Goal: Unclear

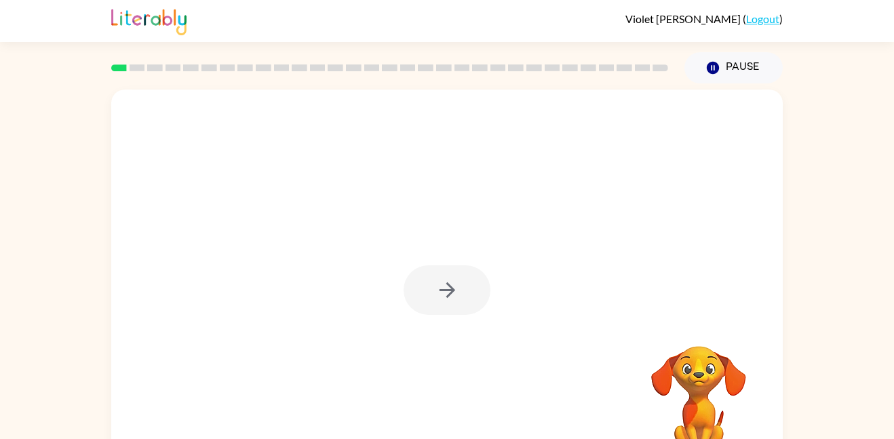
click at [451, 287] on div at bounding box center [447, 290] width 87 height 50
click at [451, 287] on icon "button" at bounding box center [447, 290] width 16 height 16
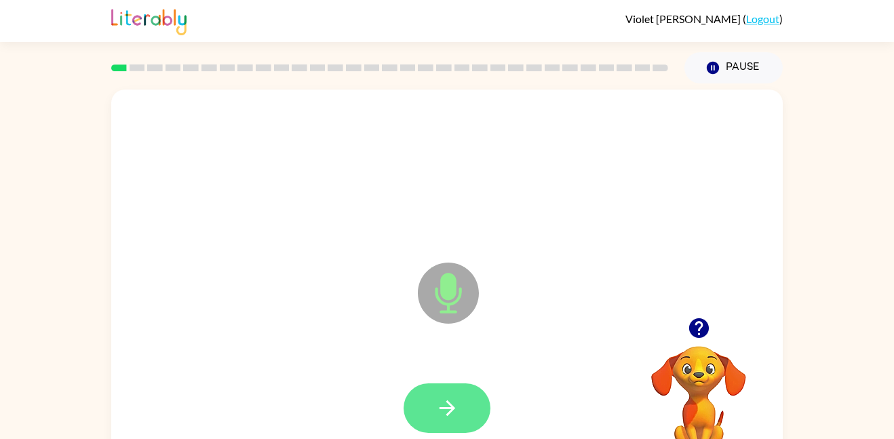
click at [459, 411] on button "button" at bounding box center [447, 408] width 87 height 50
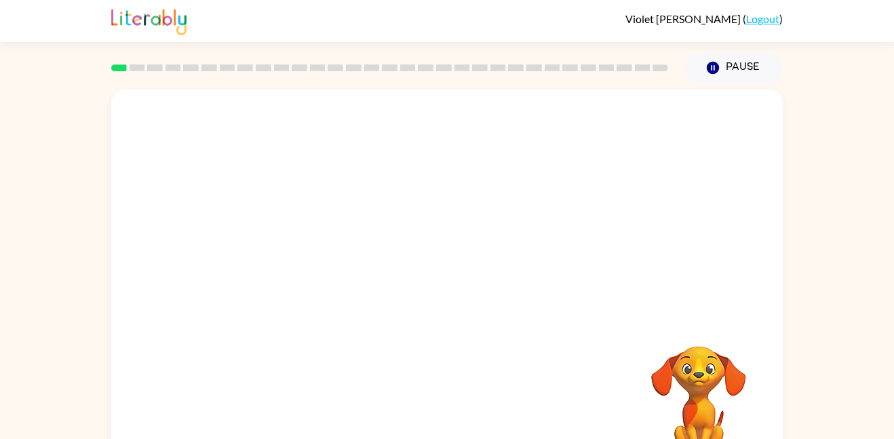
click at [459, 411] on div "Your browser must support playing .mp4 files to use Literably. Please try using…" at bounding box center [447, 283] width 672 height 387
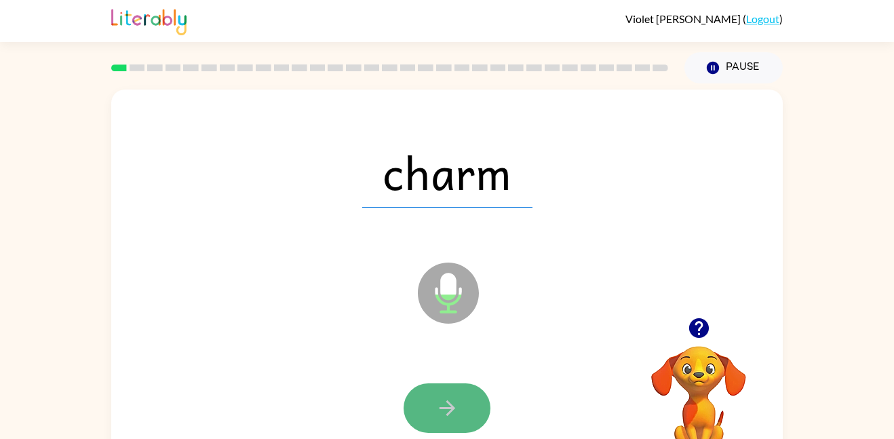
click at [455, 411] on icon "button" at bounding box center [448, 408] width 24 height 24
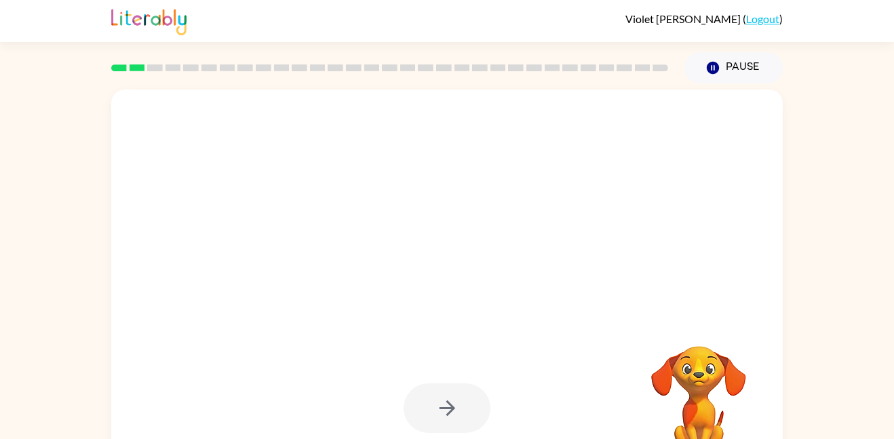
click at [455, 411] on div at bounding box center [447, 408] width 87 height 50
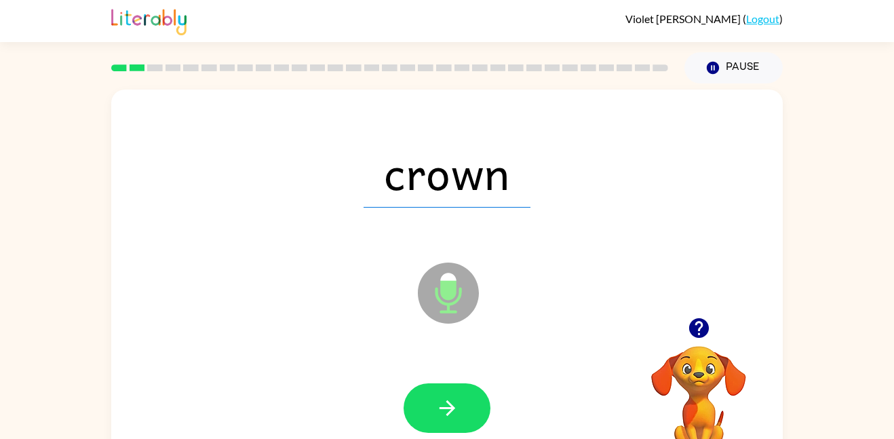
click at [455, 411] on div at bounding box center [447, 408] width 87 height 50
click at [455, 411] on icon "button" at bounding box center [448, 408] width 24 height 24
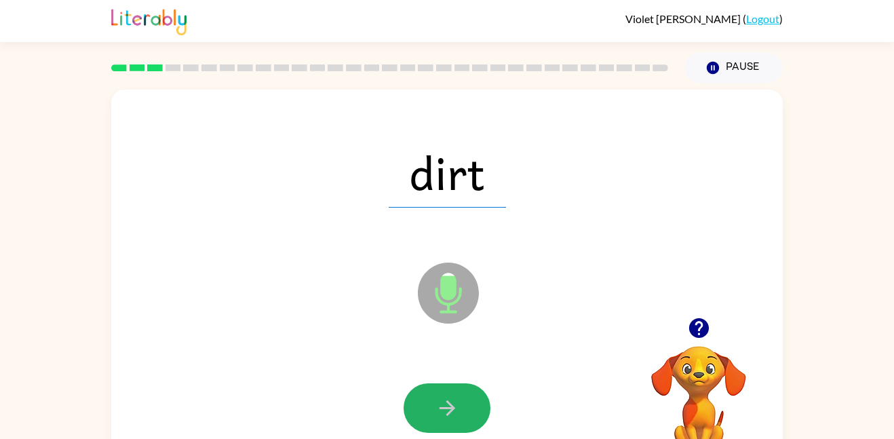
click at [455, 411] on icon "button" at bounding box center [448, 408] width 24 height 24
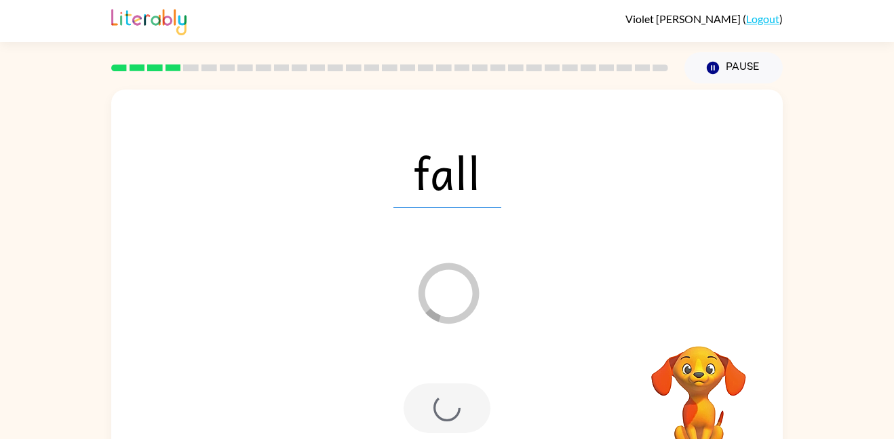
click at [455, 411] on div at bounding box center [447, 408] width 87 height 50
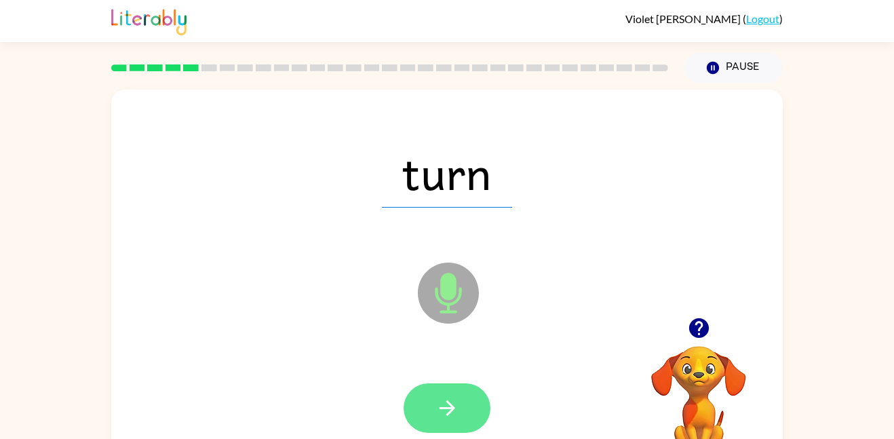
click at [455, 413] on div at bounding box center [447, 408] width 87 height 50
click at [455, 413] on icon "button" at bounding box center [448, 408] width 24 height 24
click at [455, 414] on div at bounding box center [447, 408] width 87 height 50
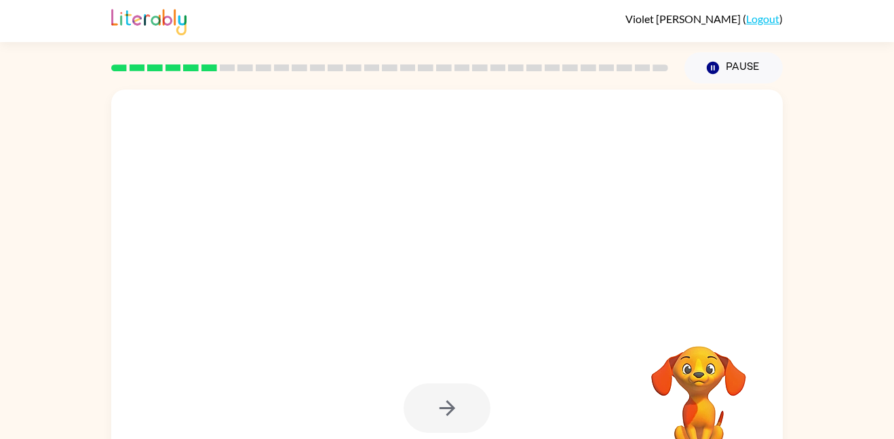
click at [455, 414] on div at bounding box center [447, 408] width 87 height 50
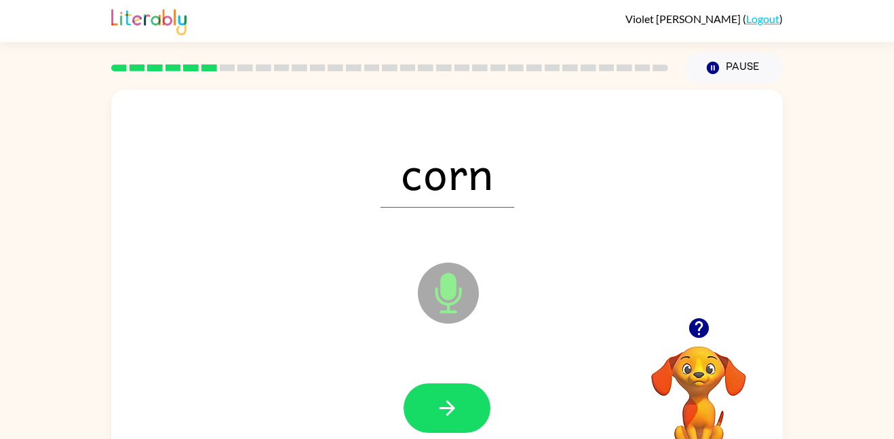
drag, startPoint x: 455, startPoint y: 414, endPoint x: 470, endPoint y: 332, distance: 83.3
click at [470, 332] on div "corn Microphone The Microphone is here when it is your turn to talk" at bounding box center [447, 283] width 672 height 387
click at [466, 407] on button "button" at bounding box center [447, 408] width 87 height 50
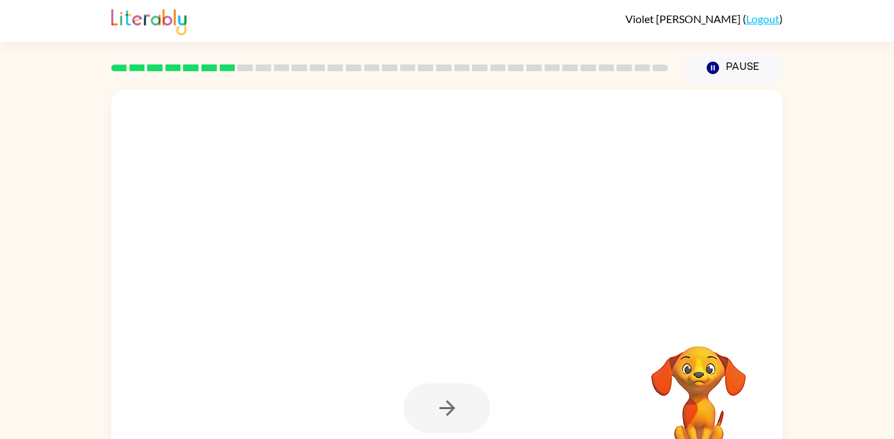
click at [464, 411] on div at bounding box center [447, 408] width 87 height 50
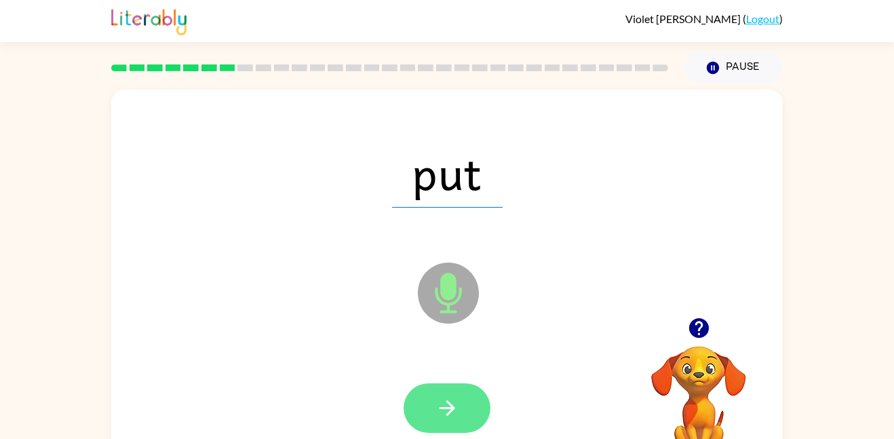
click at [466, 402] on button "button" at bounding box center [447, 408] width 87 height 50
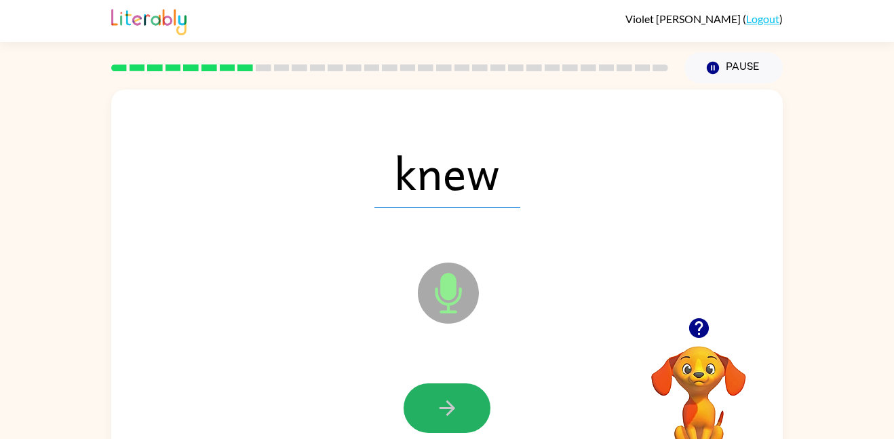
click at [466, 402] on button "button" at bounding box center [447, 408] width 87 height 50
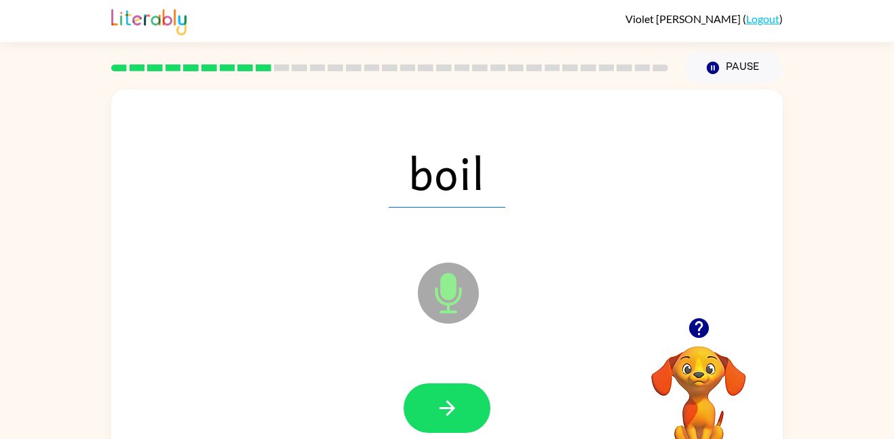
click at [466, 402] on button "button" at bounding box center [447, 408] width 87 height 50
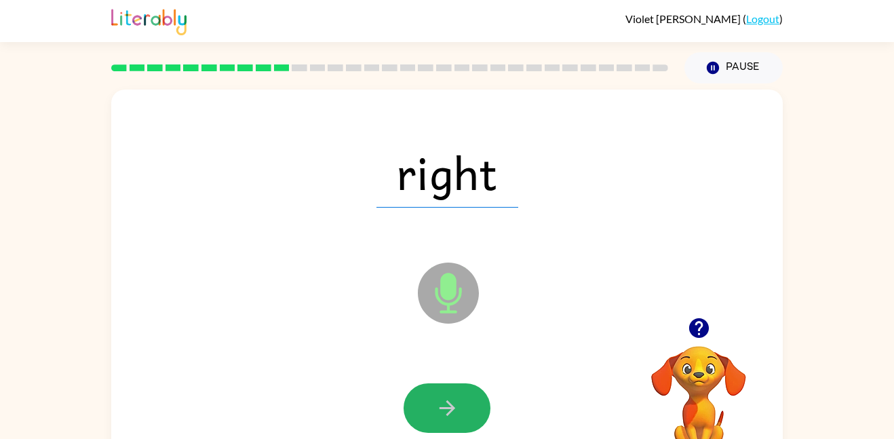
click at [466, 402] on button "button" at bounding box center [447, 408] width 87 height 50
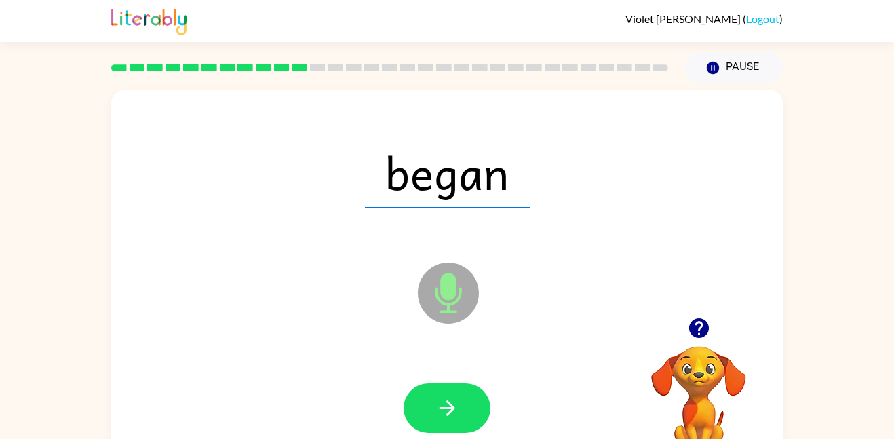
click at [756, 438] on video "Your browser must support playing .mp4 files to use Literably. Please try using…" at bounding box center [699, 393] width 136 height 136
click at [436, 406] on icon "button" at bounding box center [448, 408] width 24 height 24
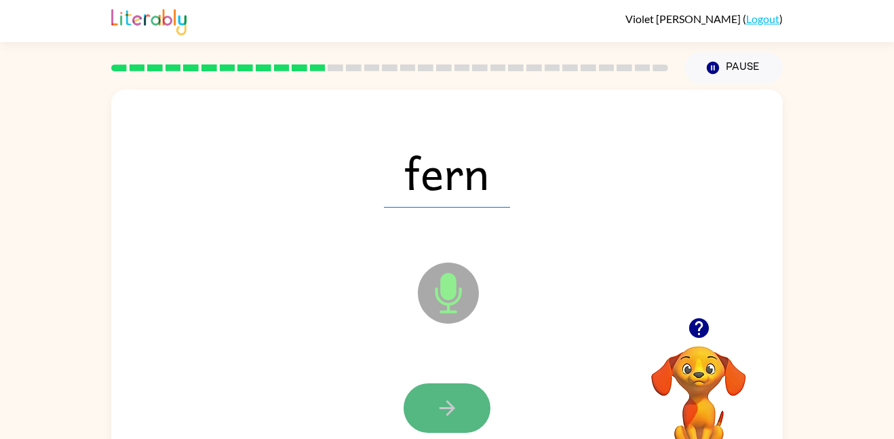
click at [455, 395] on button "button" at bounding box center [447, 408] width 87 height 50
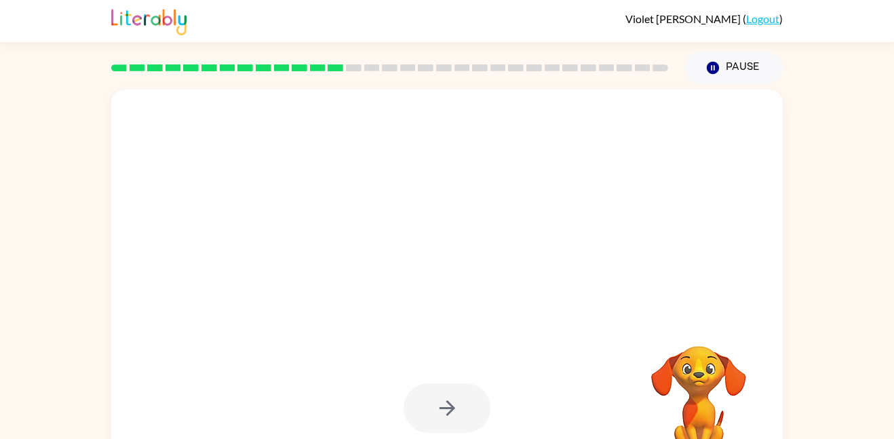
click at [455, 395] on div at bounding box center [447, 408] width 87 height 50
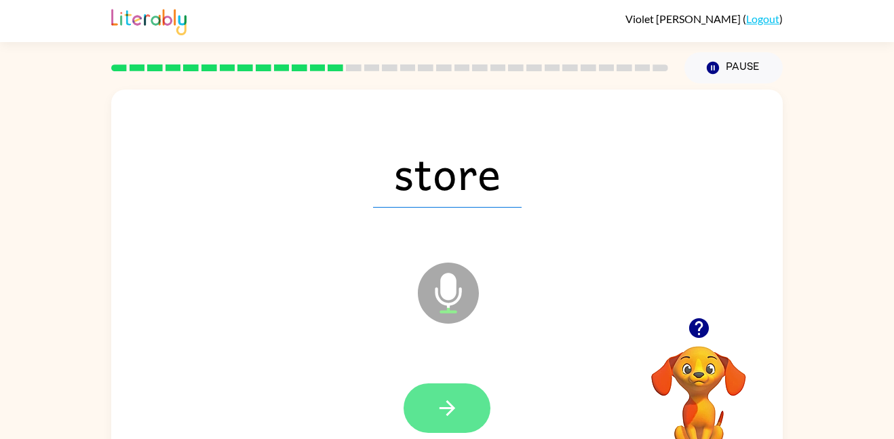
click at [442, 416] on icon "button" at bounding box center [448, 408] width 24 height 24
click at [442, 421] on button "button" at bounding box center [447, 408] width 87 height 50
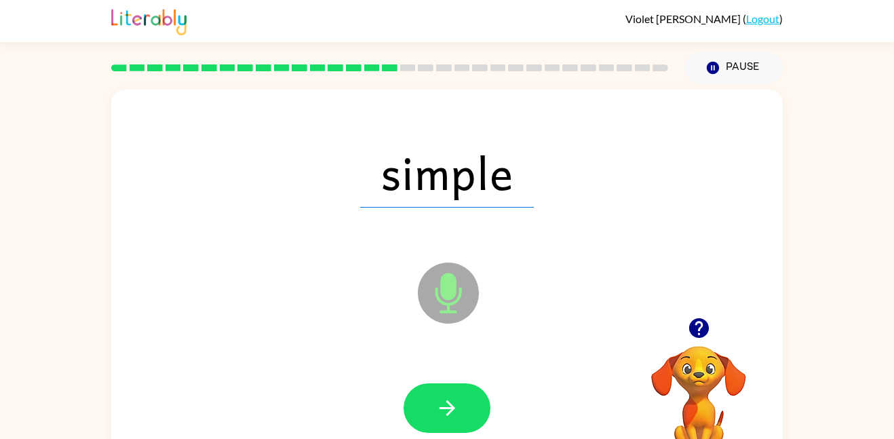
click at [442, 421] on button "button" at bounding box center [447, 408] width 87 height 50
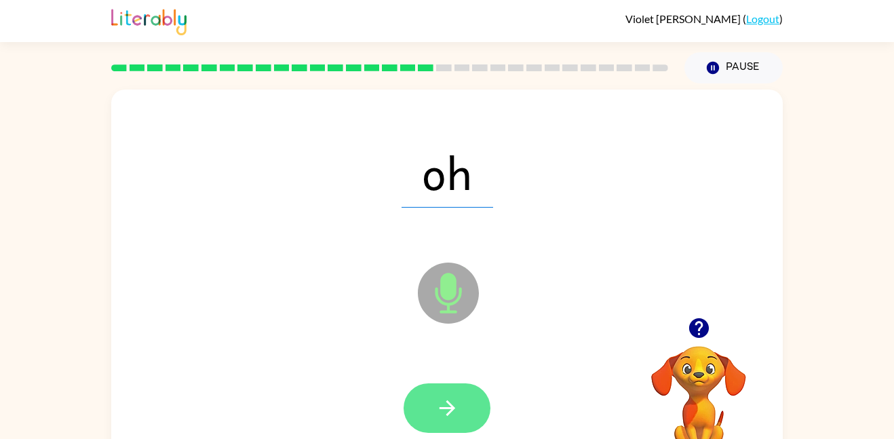
click at [453, 410] on icon "button" at bounding box center [448, 408] width 24 height 24
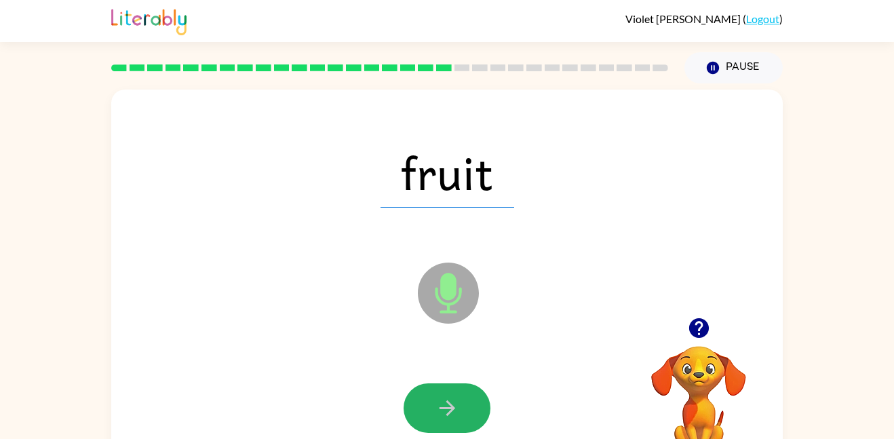
click at [453, 410] on icon "button" at bounding box center [448, 408] width 24 height 24
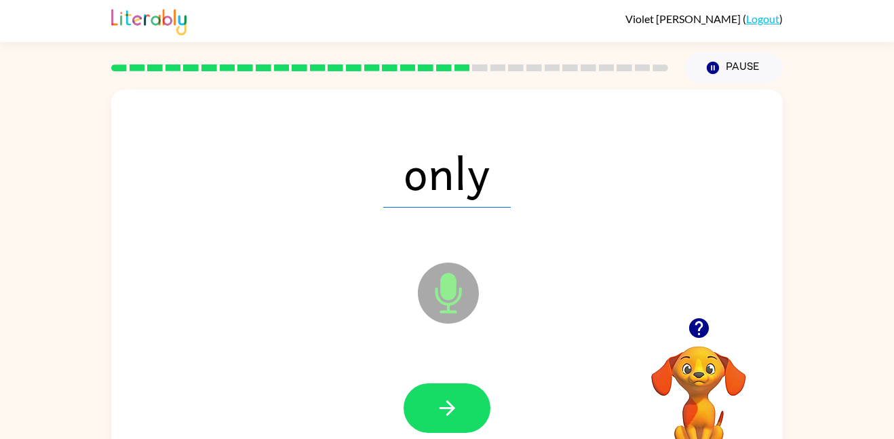
click at [453, 410] on icon "button" at bounding box center [448, 408] width 24 height 24
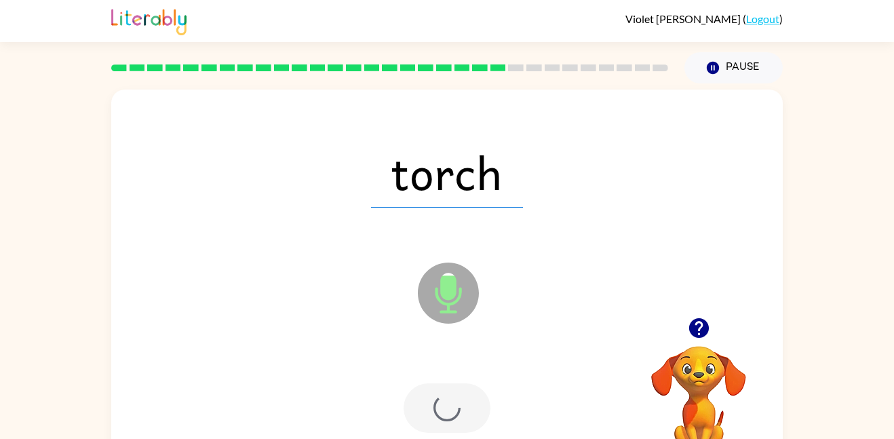
click at [453, 410] on div at bounding box center [447, 408] width 87 height 50
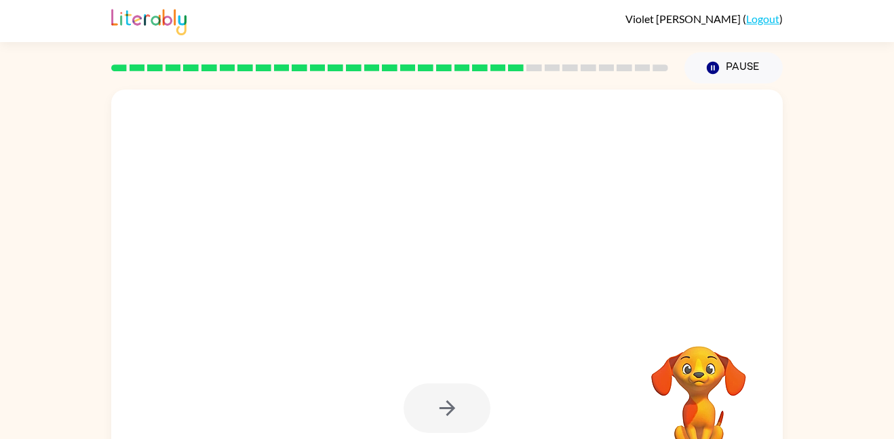
click at [453, 410] on div at bounding box center [447, 408] width 87 height 50
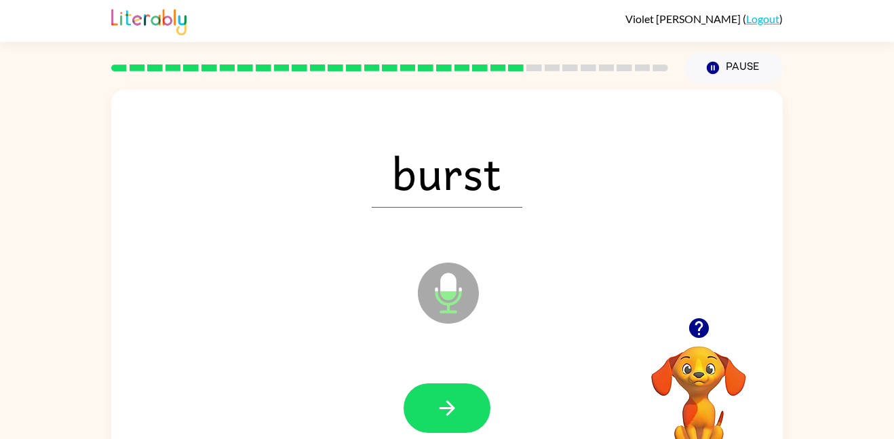
click at [453, 410] on icon "button" at bounding box center [448, 408] width 24 height 24
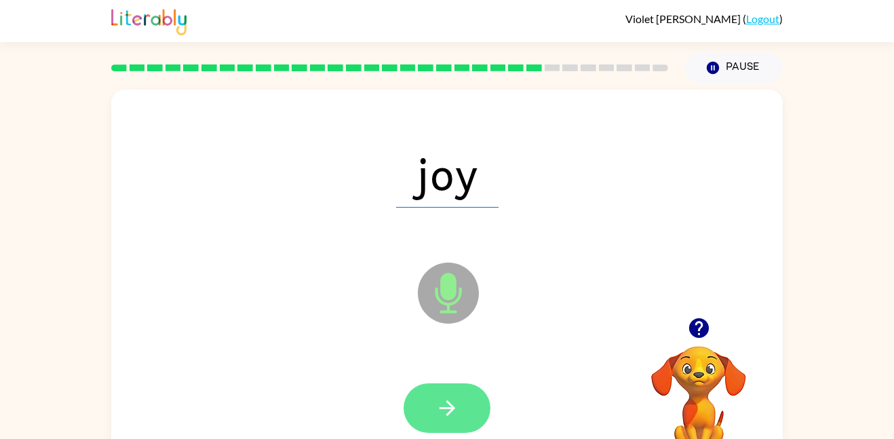
click at [452, 417] on icon "button" at bounding box center [448, 408] width 24 height 24
click at [451, 417] on div at bounding box center [447, 408] width 87 height 50
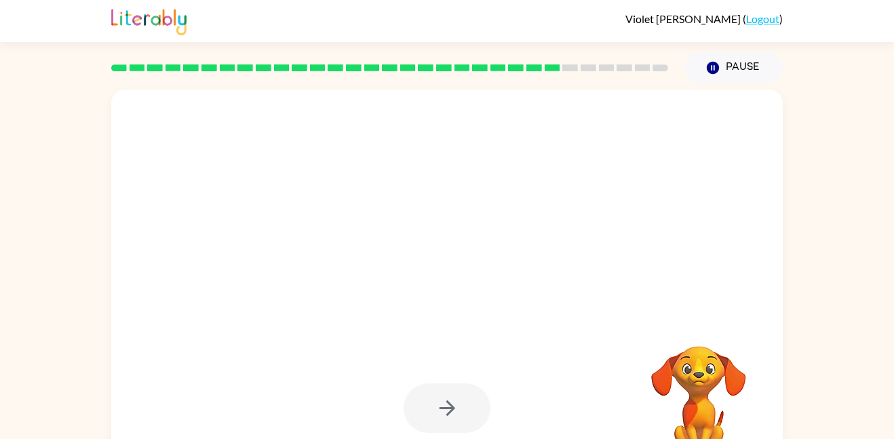
click at [451, 417] on div at bounding box center [447, 408] width 87 height 50
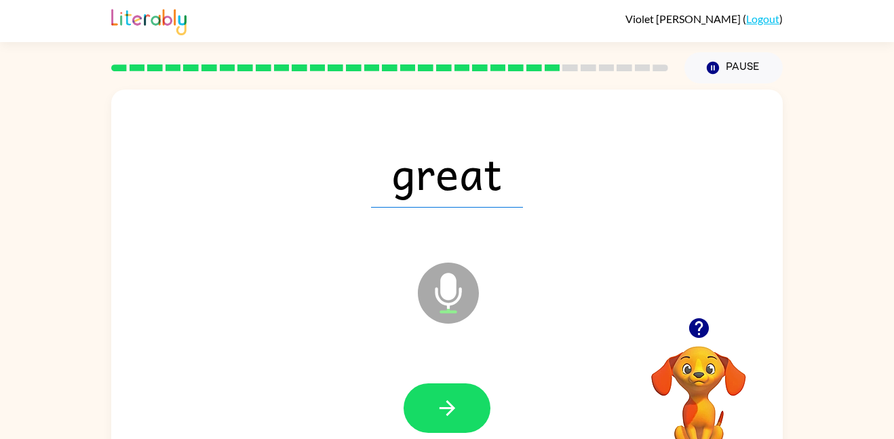
click at [451, 417] on icon "button" at bounding box center [448, 408] width 24 height 24
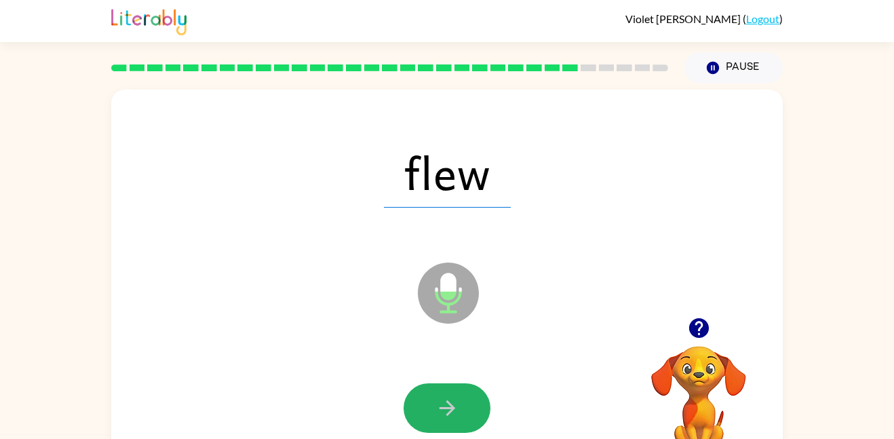
click at [451, 417] on icon "button" at bounding box center [448, 408] width 24 height 24
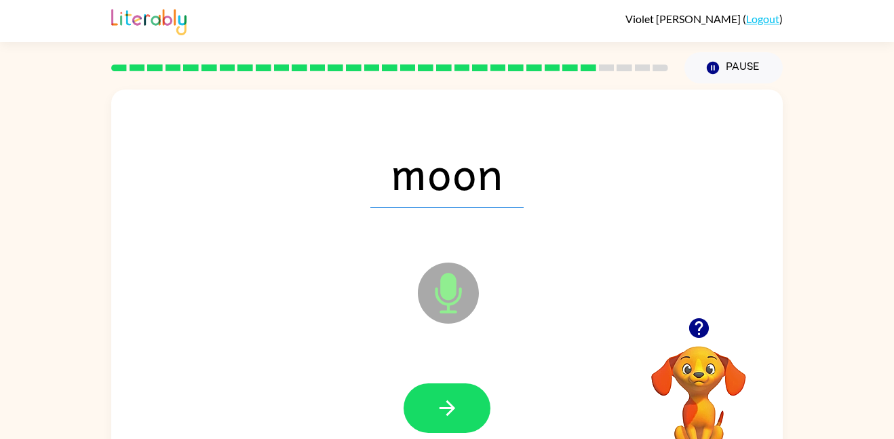
click at [451, 415] on icon "button" at bounding box center [448, 408] width 24 height 24
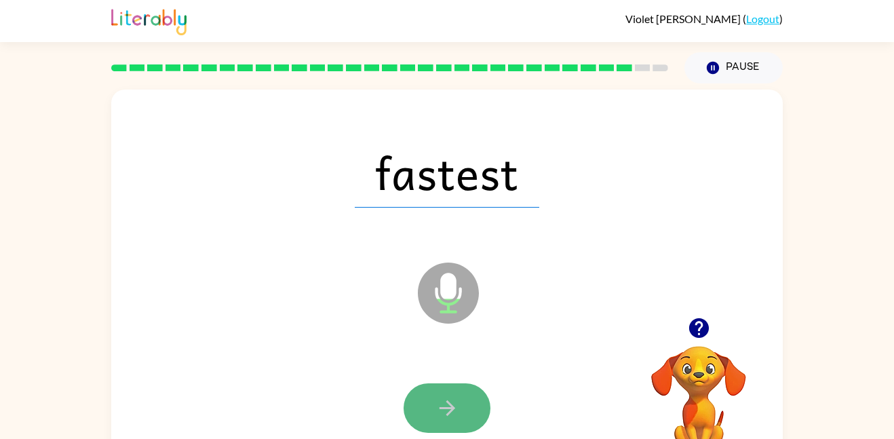
click at [451, 417] on icon "button" at bounding box center [448, 408] width 24 height 24
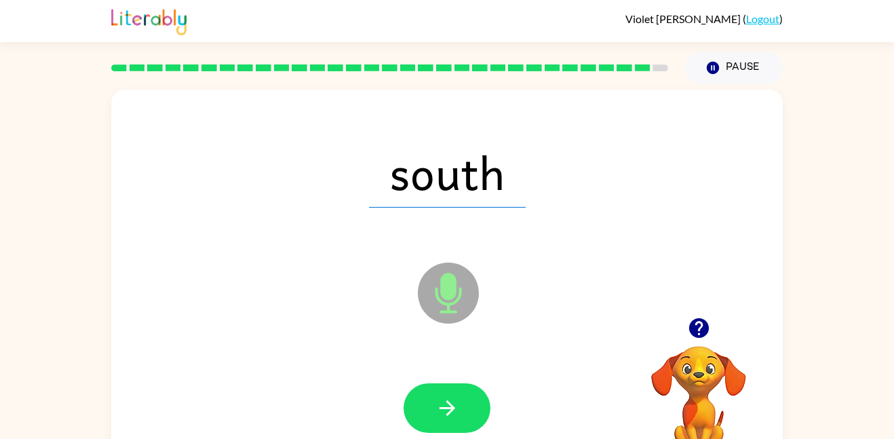
click at [451, 417] on icon "button" at bounding box center [448, 408] width 24 height 24
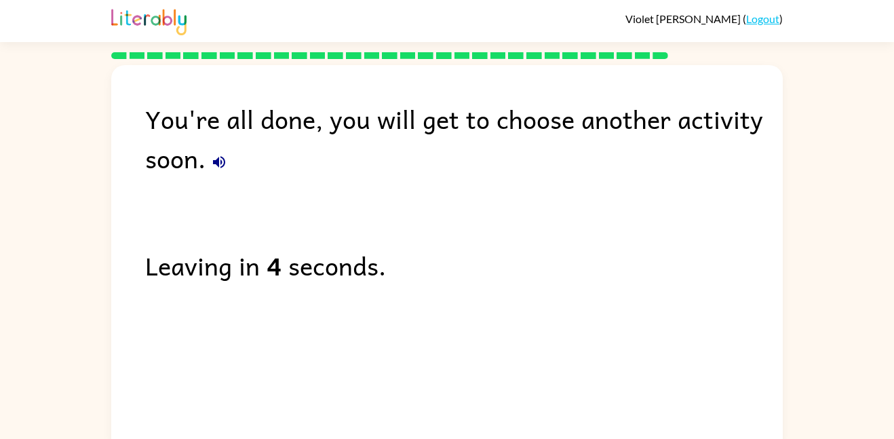
click at [220, 166] on icon "button" at bounding box center [219, 162] width 16 height 16
